Goal: Task Accomplishment & Management: Complete application form

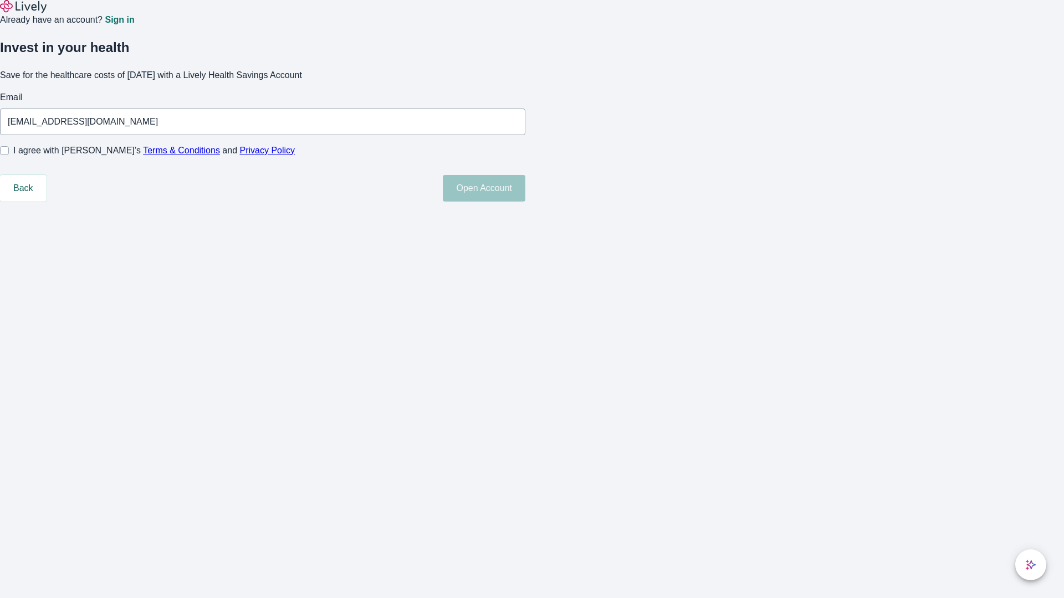
click at [9, 155] on input "I agree with Lively’s Terms & Conditions and Privacy Policy" at bounding box center [4, 150] width 9 height 9
checkbox input "true"
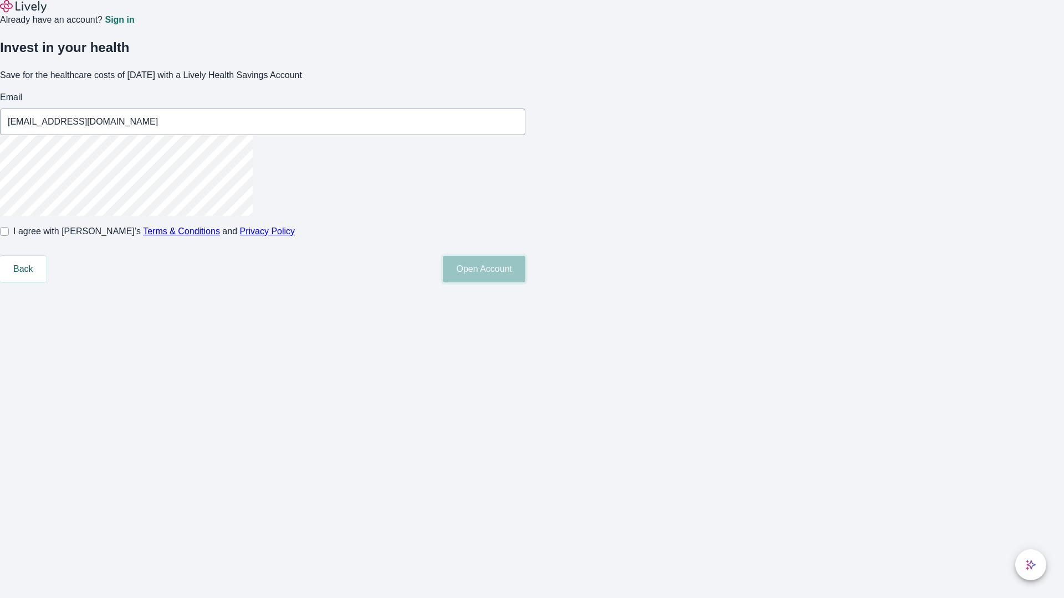
click at [525, 283] on button "Open Account" at bounding box center [484, 269] width 83 height 27
type input "[EMAIL_ADDRESS][DOMAIN_NAME]"
click at [9, 236] on input "I agree with Lively’s Terms & Conditions and Privacy Policy" at bounding box center [4, 231] width 9 height 9
checkbox input "false"
type input "[EMAIL_ADDRESS][DOMAIN_NAME]"
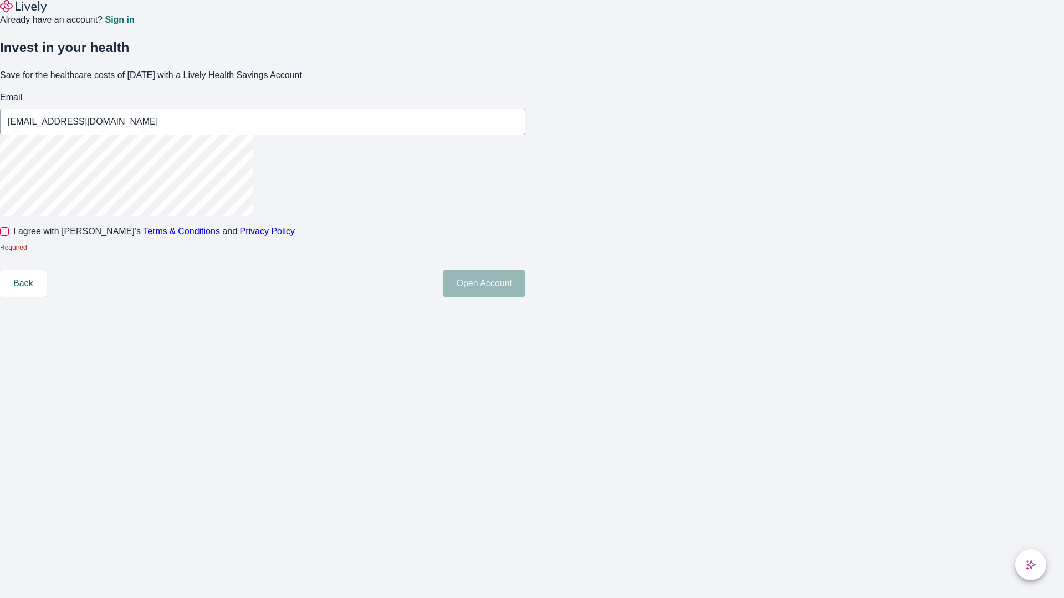
click at [9, 236] on input "I agree with Lively’s Terms & Conditions and Privacy Policy" at bounding box center [4, 231] width 9 height 9
checkbox input "true"
click at [525, 297] on button "Open Account" at bounding box center [484, 283] width 83 height 27
